Goal: Find specific page/section: Find specific page/section

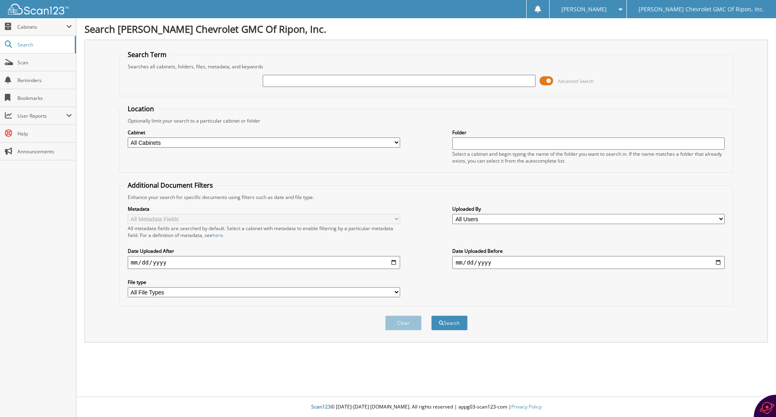
click at [549, 80] on span at bounding box center [547, 81] width 14 height 12
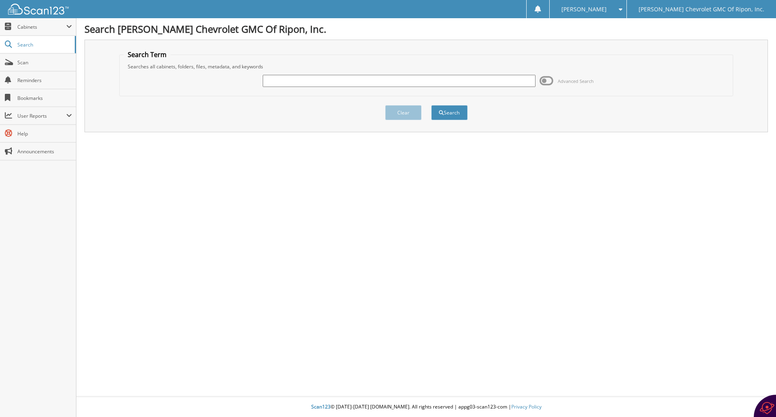
click at [287, 80] on input "text" at bounding box center [399, 81] width 272 height 12
type input "110640"
click at [449, 114] on button "Search" at bounding box center [449, 112] width 36 height 15
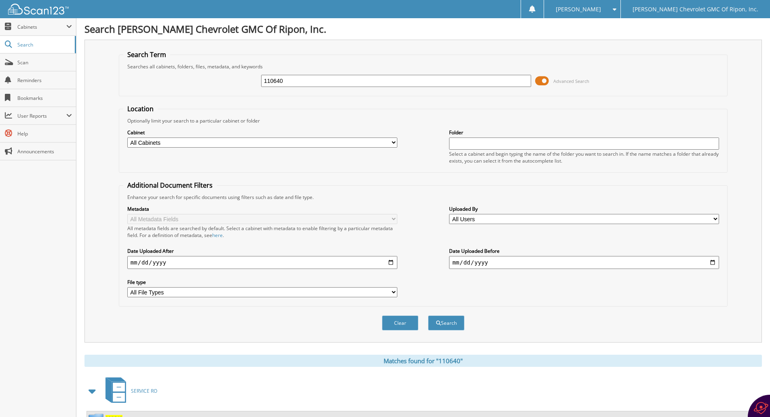
click at [544, 82] on span at bounding box center [542, 81] width 14 height 12
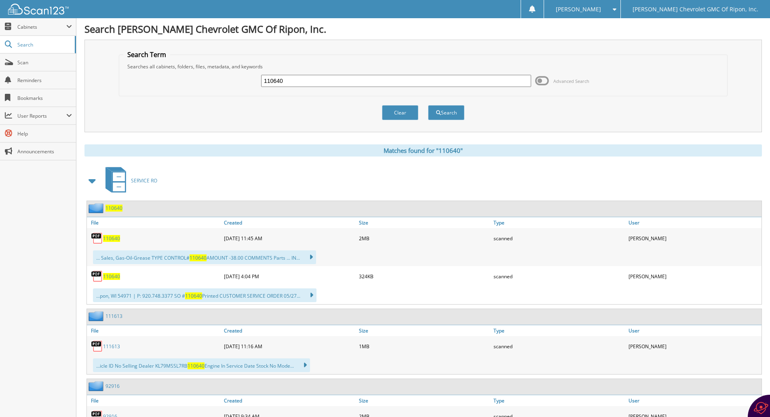
click at [107, 239] on span "110640" at bounding box center [111, 238] width 17 height 7
click at [114, 239] on span "110640" at bounding box center [111, 238] width 17 height 7
